Goal: Obtain resource: Download file/media

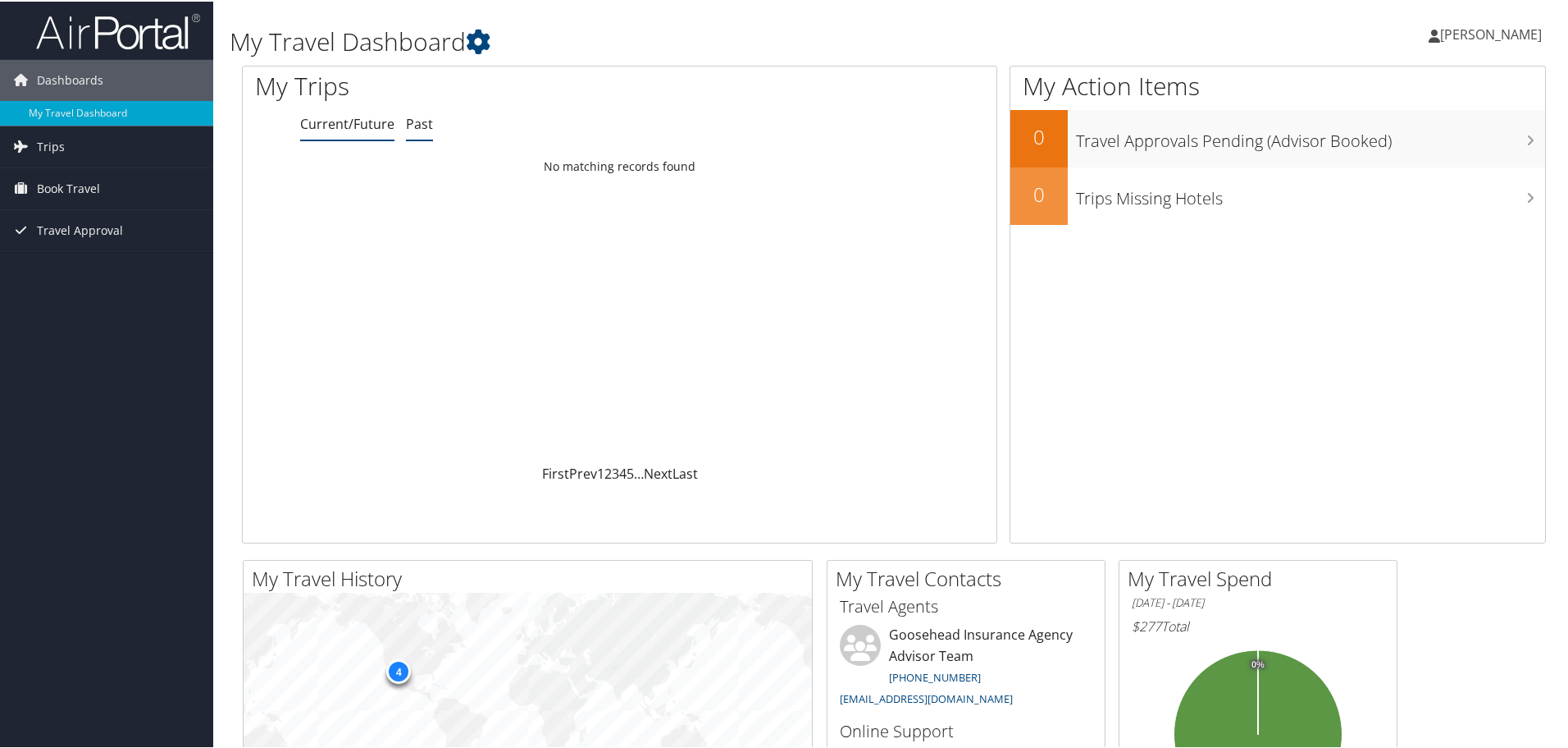
click at [426, 122] on link "Past" at bounding box center [419, 123] width 27 height 18
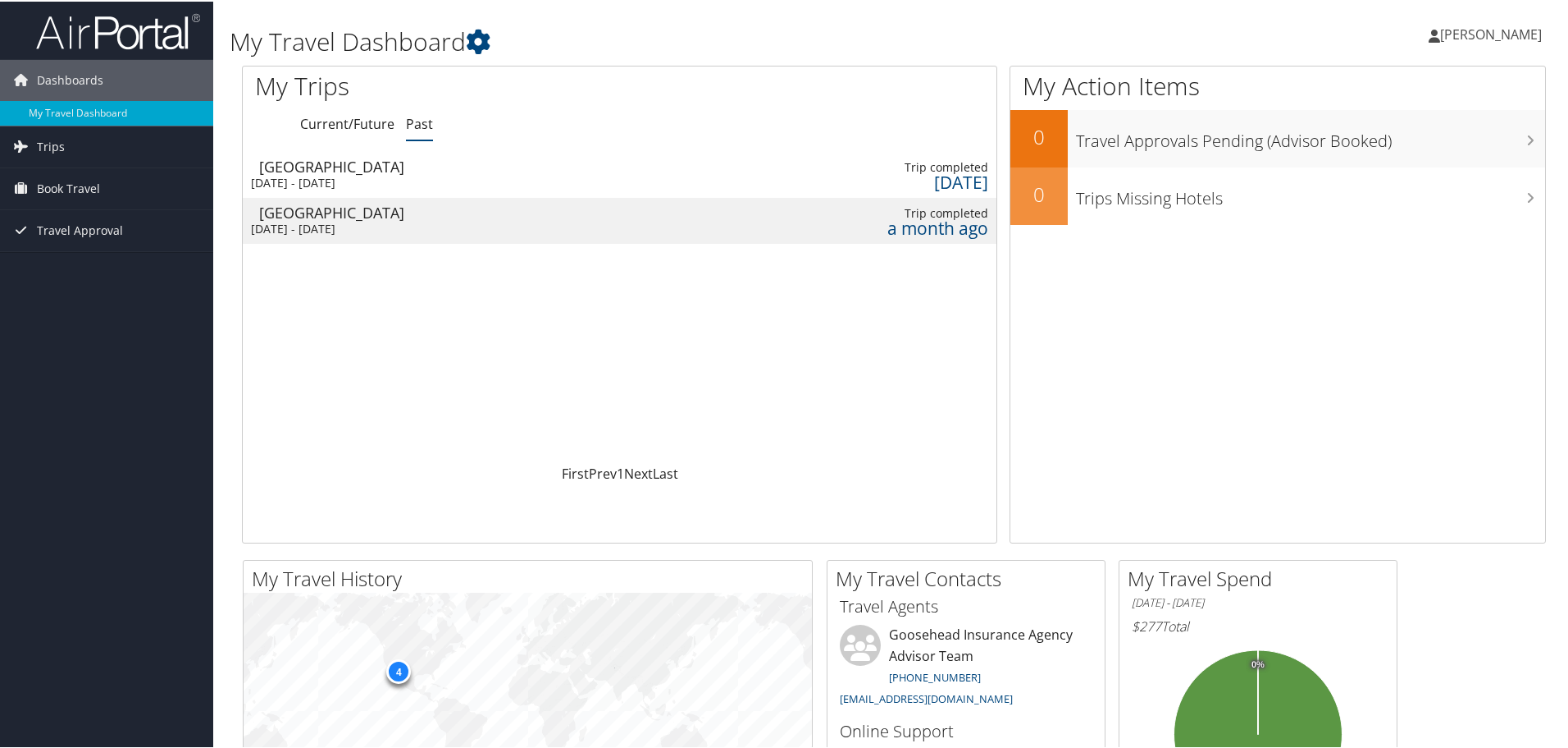
click at [953, 208] on div "Trip completed" at bounding box center [903, 212] width 171 height 15
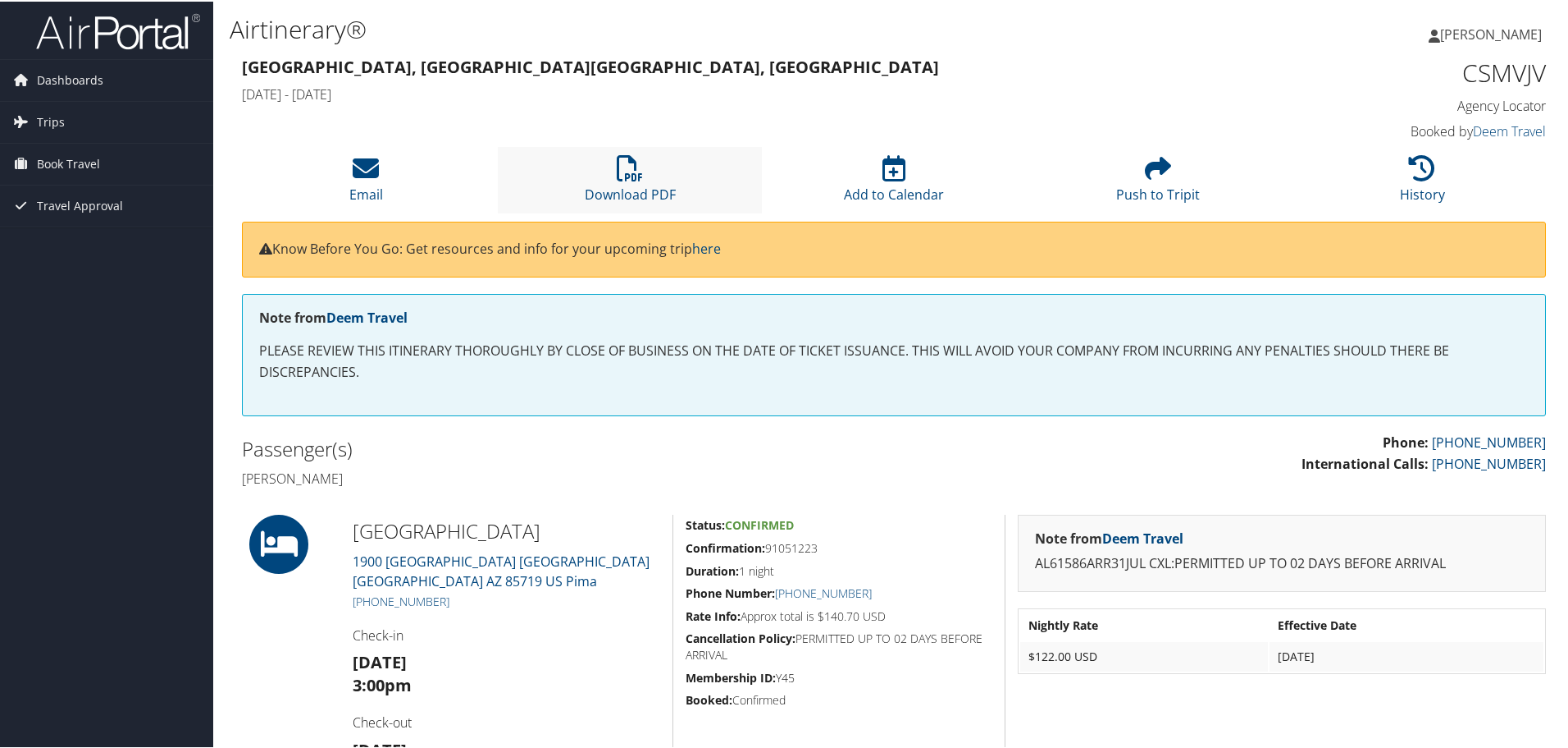
click at [643, 183] on li "Download PDF" at bounding box center [630, 178] width 264 height 66
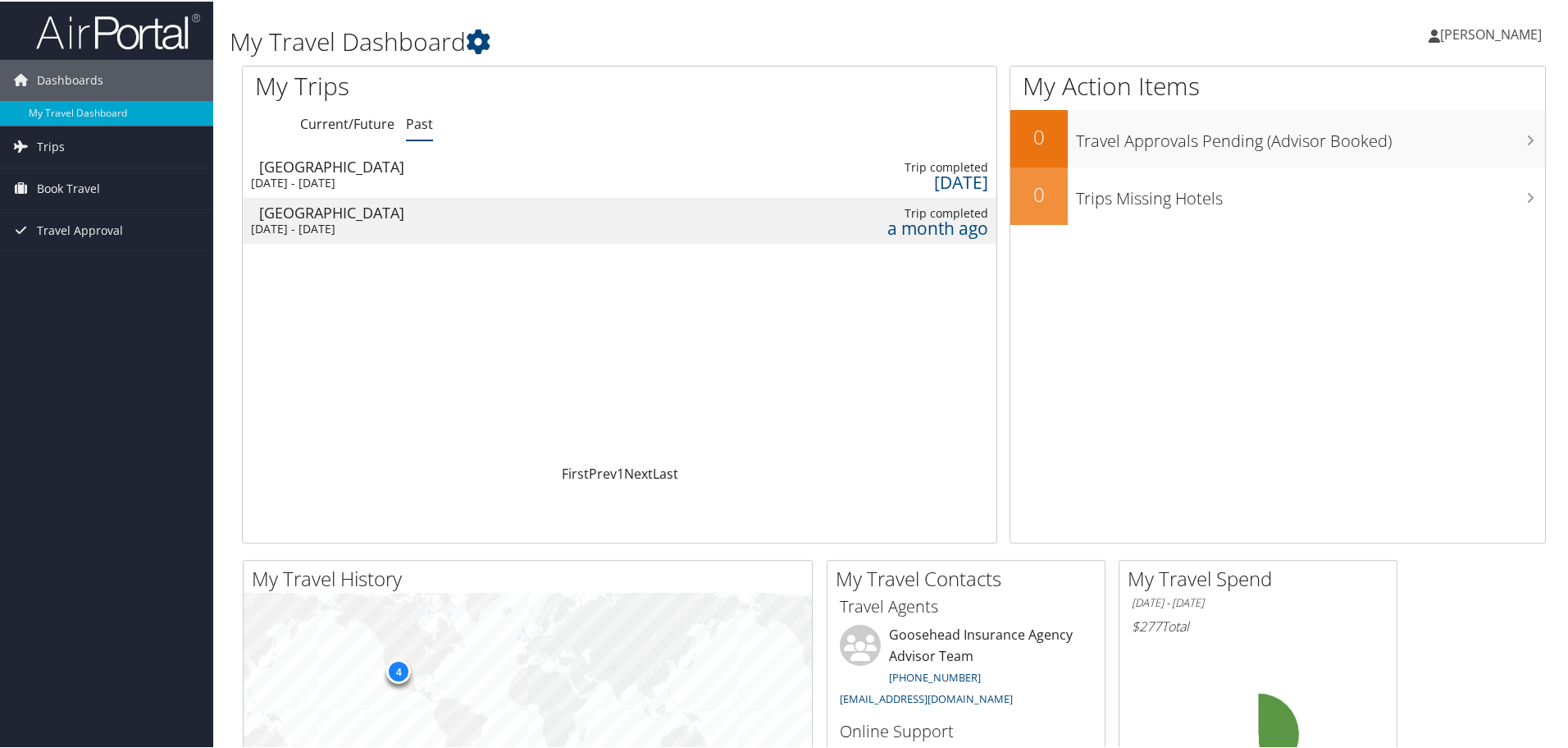
click at [420, 181] on div "[DATE] - [DATE]" at bounding box center [466, 182] width 430 height 15
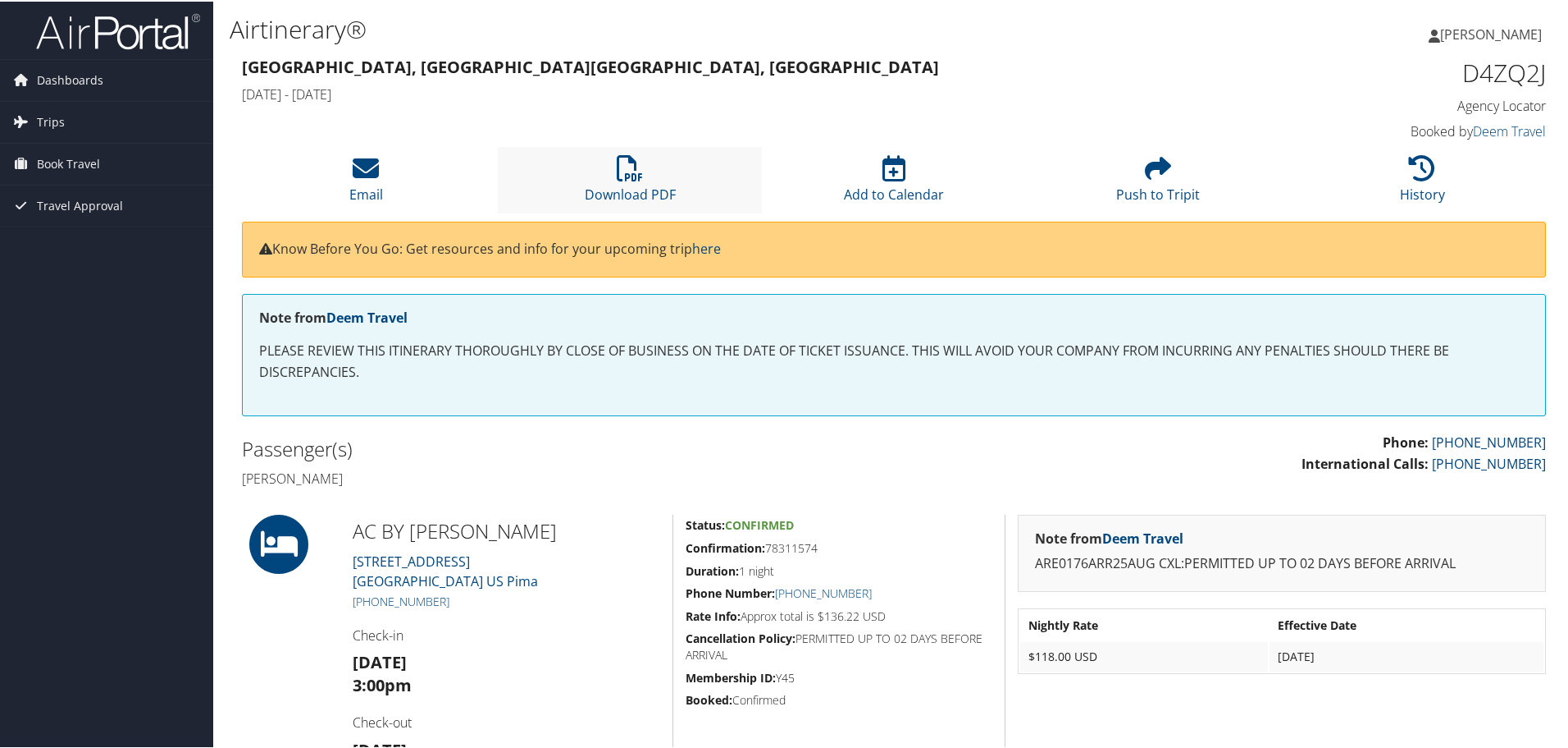
drag, startPoint x: 0, startPoint y: 0, endPoint x: 657, endPoint y: 170, distance: 678.6
click at [656, 168] on li "Download PDF" at bounding box center [630, 178] width 264 height 66
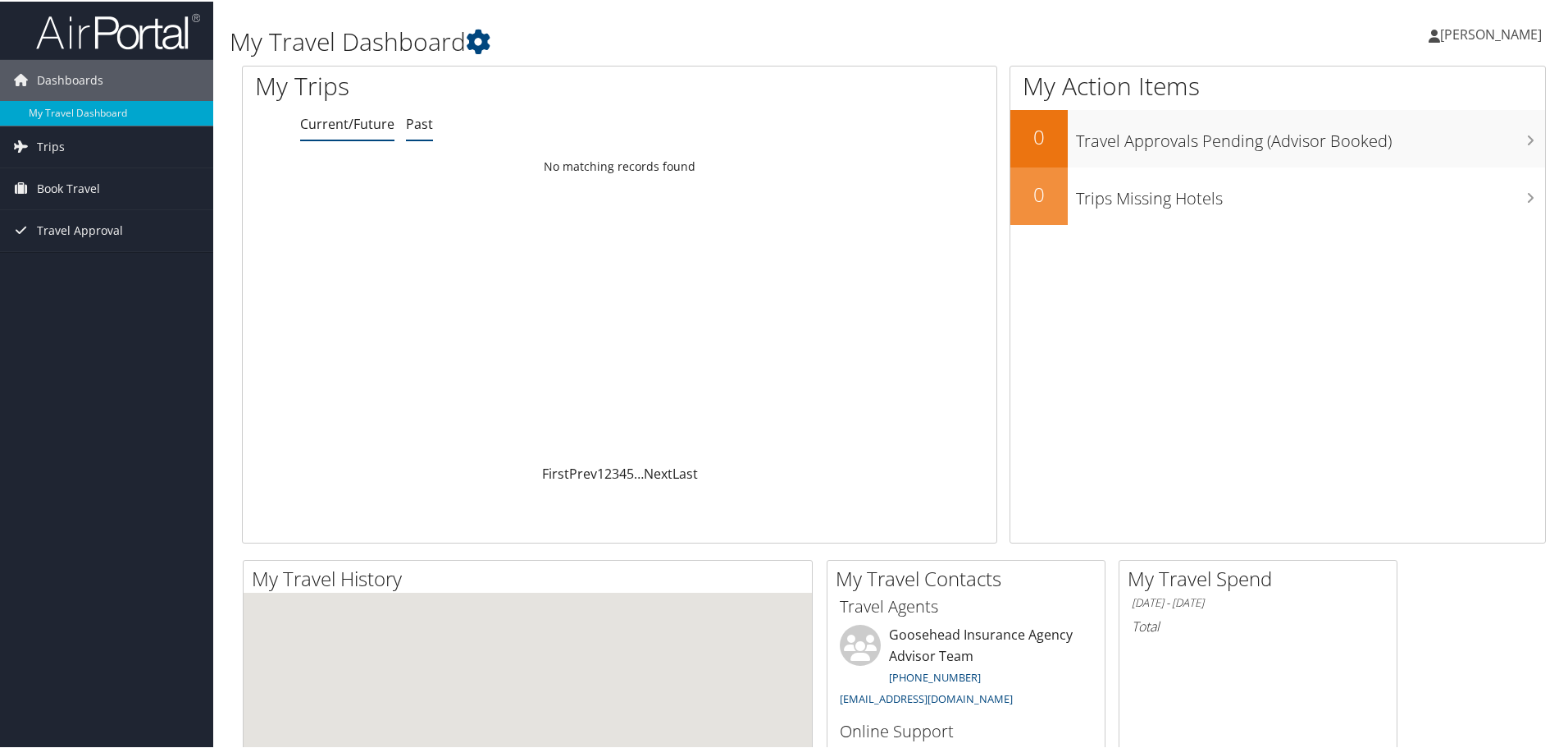
click at [429, 119] on link "Past" at bounding box center [419, 123] width 27 height 18
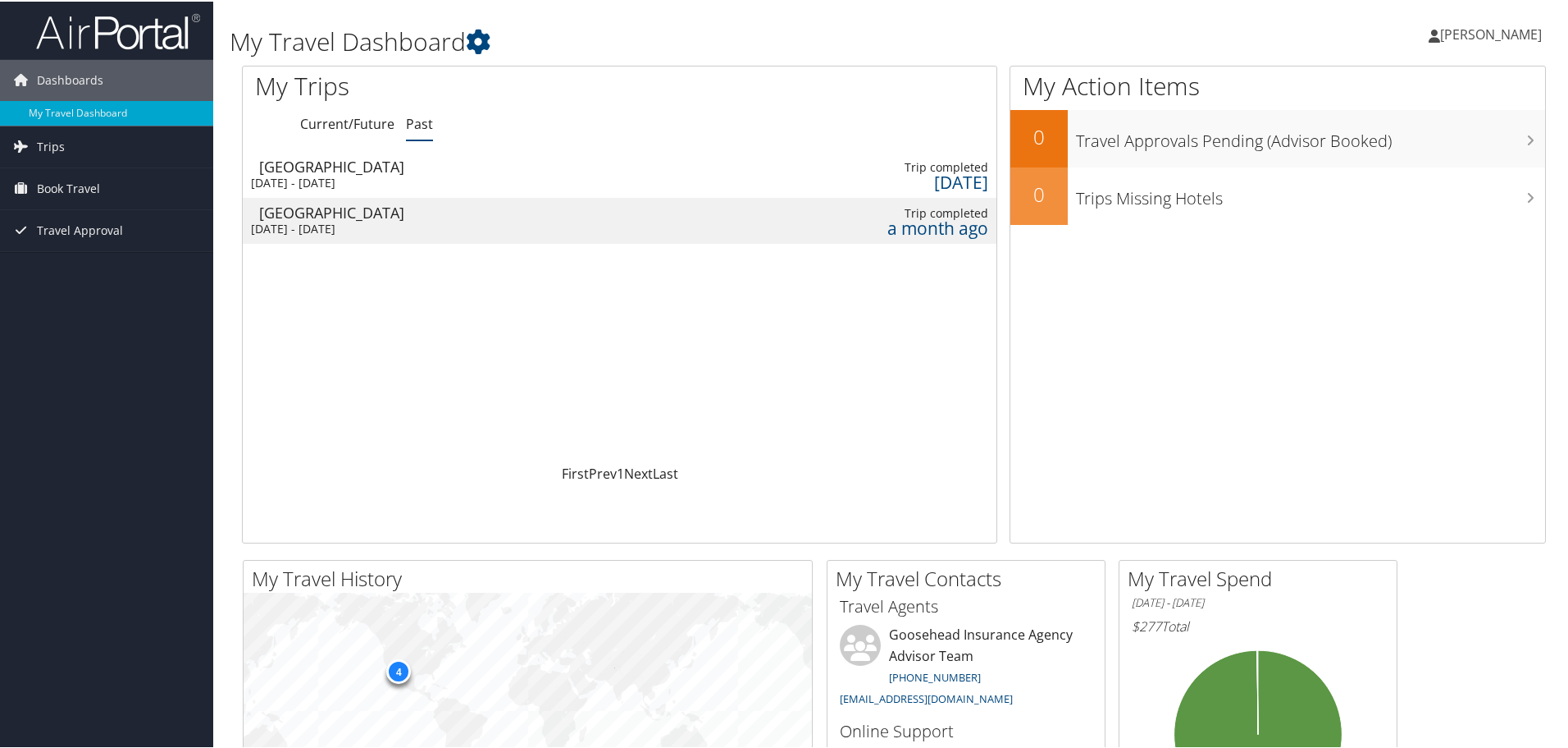
click at [647, 166] on td at bounding box center [715, 173] width 188 height 46
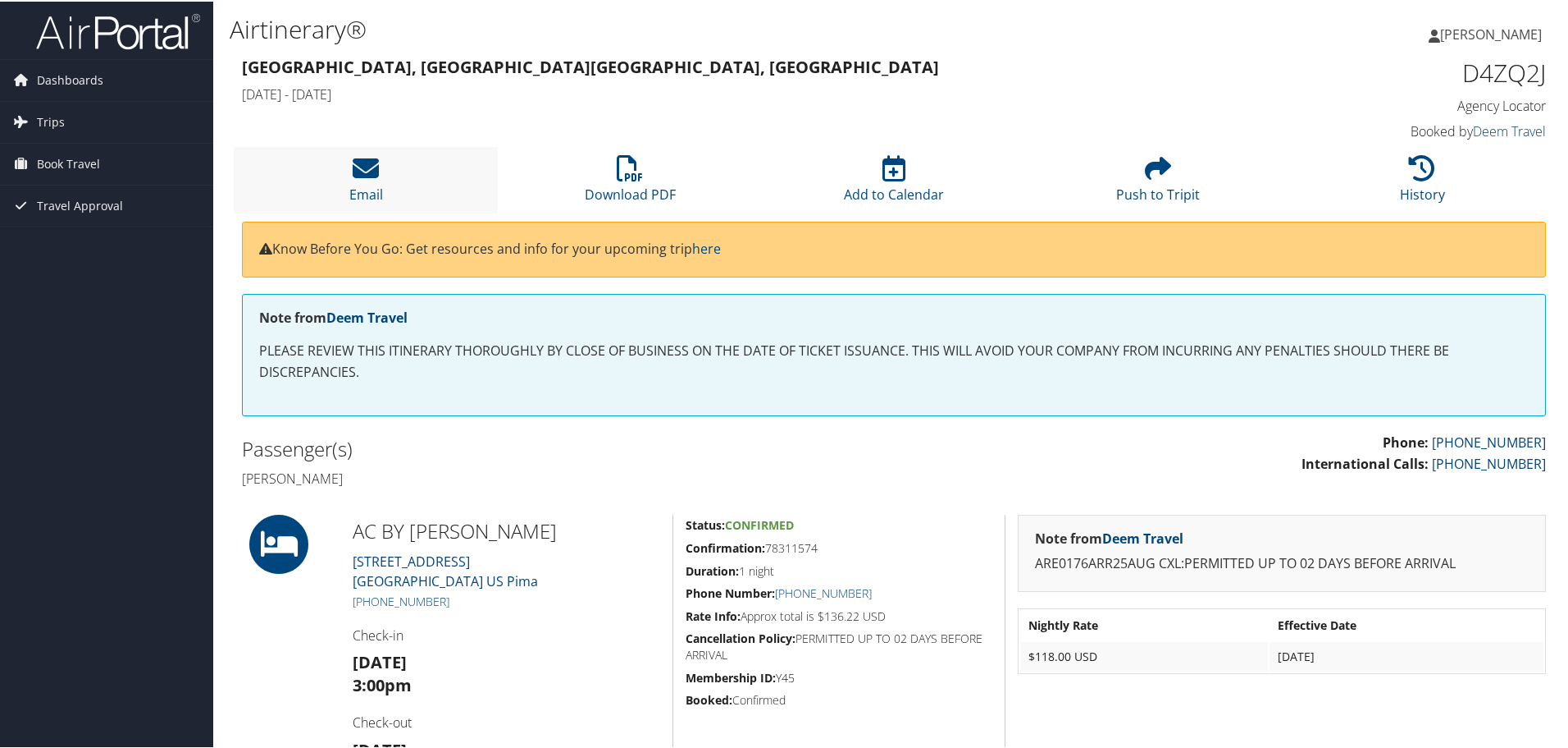
click at [388, 161] on li "Email" at bounding box center [366, 178] width 264 height 66
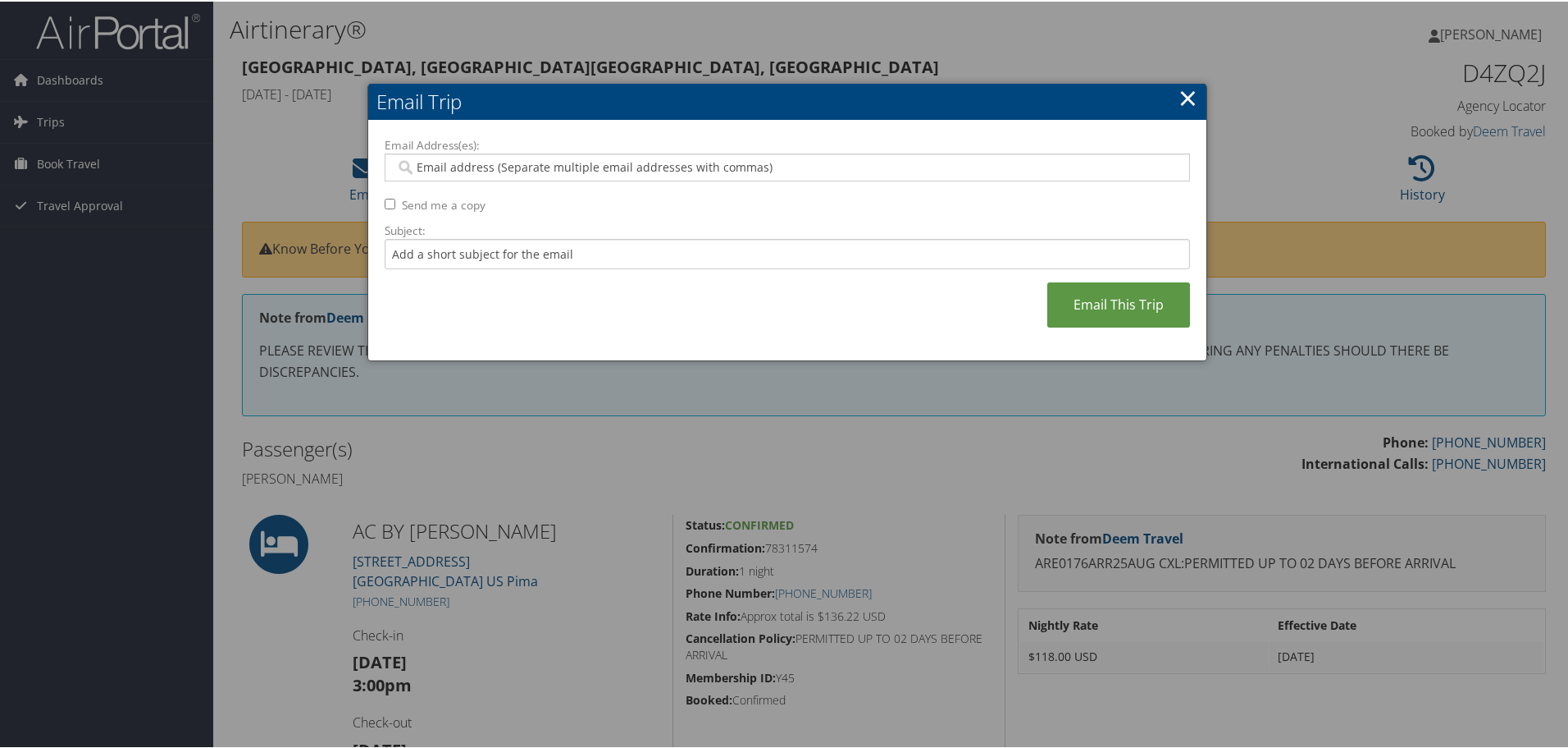
click at [1178, 94] on link "×" at bounding box center [1187, 96] width 18 height 33
